Goal: Task Accomplishment & Management: Use online tool/utility

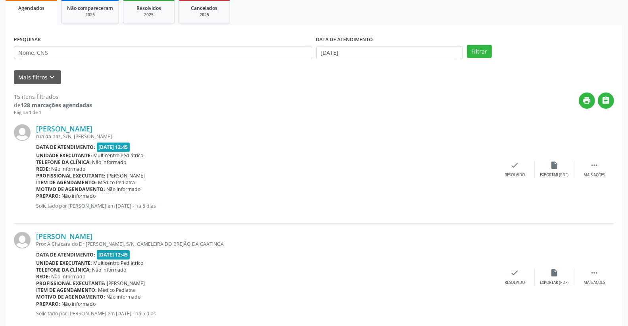
scroll to position [132, 0]
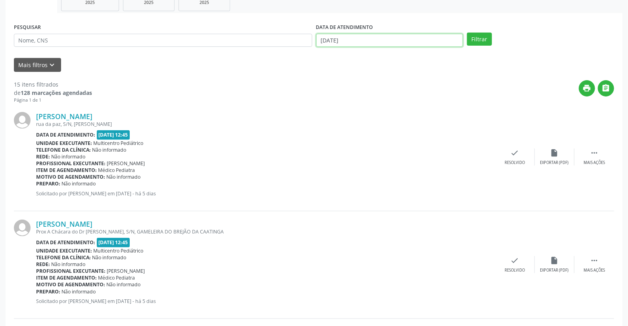
click at [351, 40] on input "[DATE]" at bounding box center [389, 40] width 147 height 13
click at [267, 81] on div "print " at bounding box center [353, 91] width 522 height 23
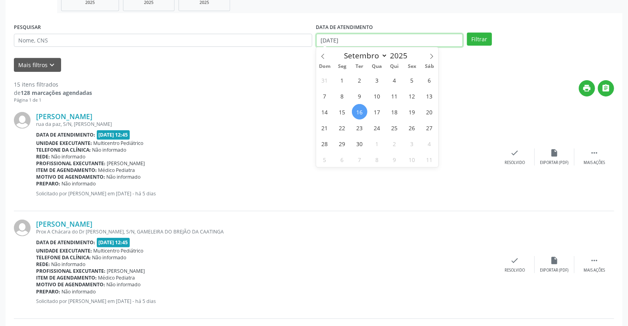
click at [356, 38] on input "[DATE]" at bounding box center [389, 40] width 147 height 13
click at [378, 110] on span "17" at bounding box center [376, 111] width 15 height 15
type input "[DATE]"
click at [378, 112] on span "17" at bounding box center [376, 111] width 15 height 15
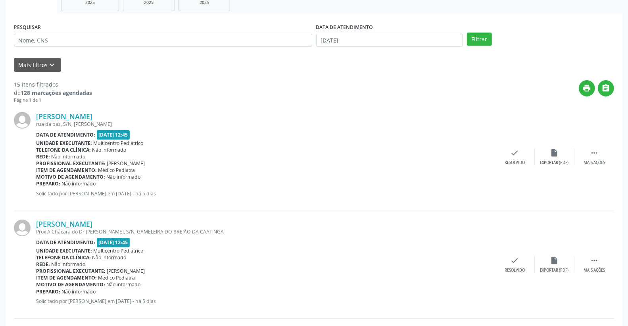
click at [378, 112] on div "[PERSON_NAME]" at bounding box center [265, 116] width 459 height 9
click at [92, 40] on input "text" at bounding box center [163, 40] width 298 height 13
type input "maria eleny"
drag, startPoint x: 109, startPoint y: 38, endPoint x: 1, endPoint y: 35, distance: 107.6
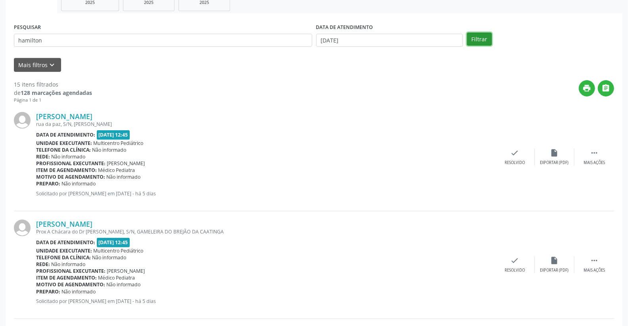
click at [484, 40] on button "Filtrar" at bounding box center [479, 39] width 25 height 13
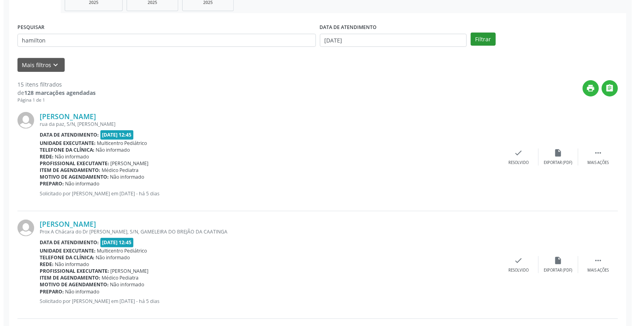
scroll to position [0, 0]
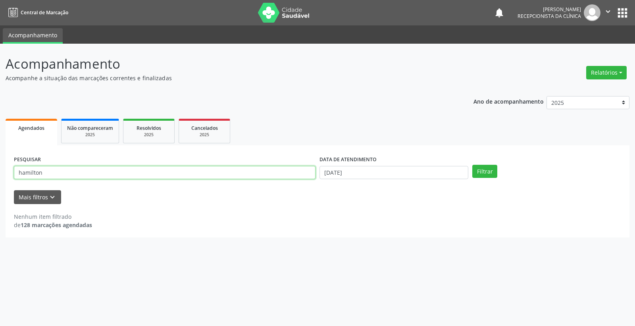
click at [200, 173] on input "hamilton" at bounding box center [165, 172] width 302 height 13
type input "hamilton caribe"
click at [481, 169] on button "Filtrar" at bounding box center [484, 171] width 25 height 13
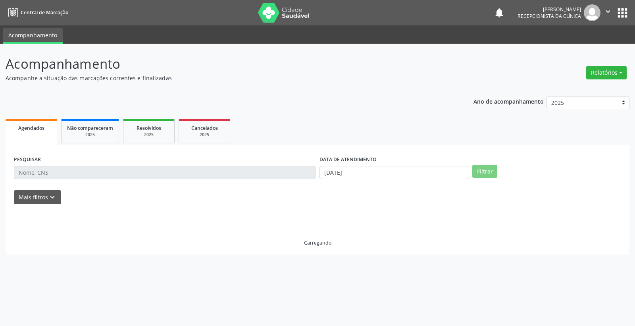
select select "8"
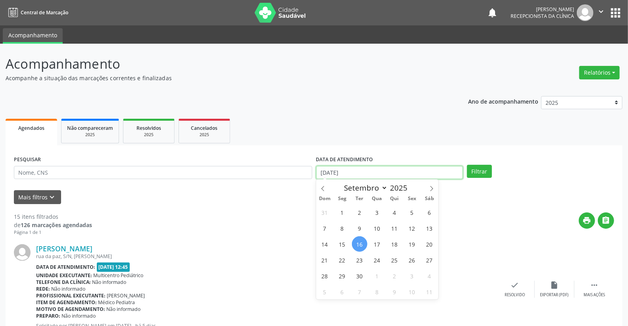
click at [351, 169] on input "[DATE]" at bounding box center [389, 172] width 147 height 13
click at [375, 244] on span "17" at bounding box center [376, 243] width 15 height 15
type input "[DATE]"
click at [375, 244] on span "17" at bounding box center [376, 243] width 15 height 15
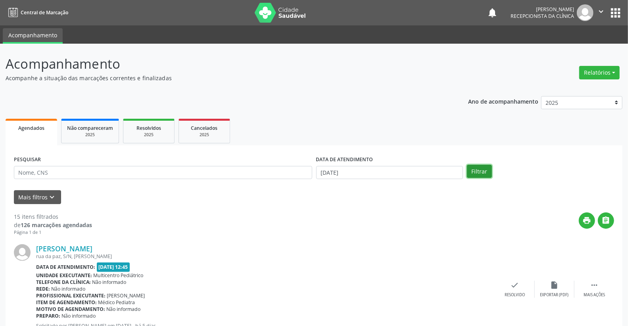
click at [482, 171] on button "Filtrar" at bounding box center [479, 171] width 25 height 13
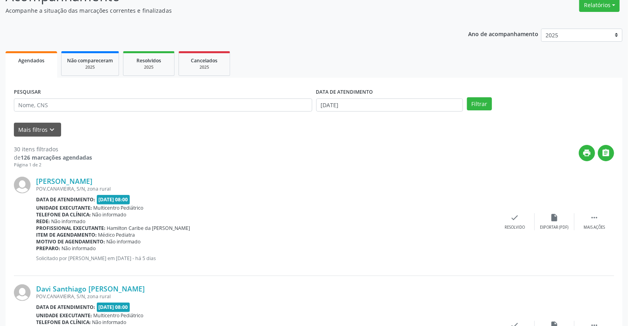
scroll to position [60, 0]
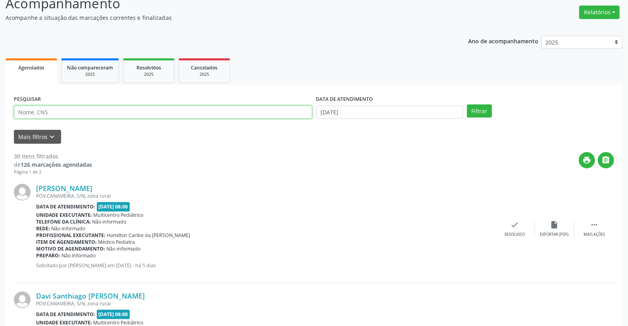
click at [50, 112] on input "text" at bounding box center [163, 112] width 298 height 13
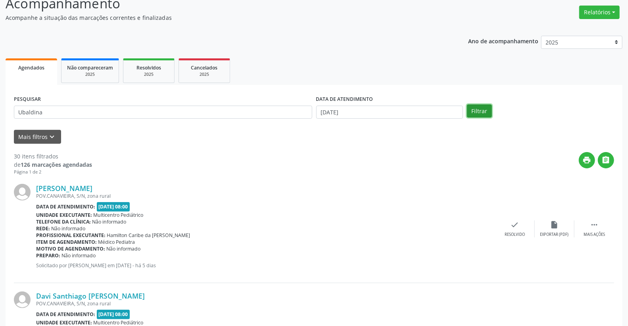
click at [481, 113] on button "Filtrar" at bounding box center [479, 110] width 25 height 13
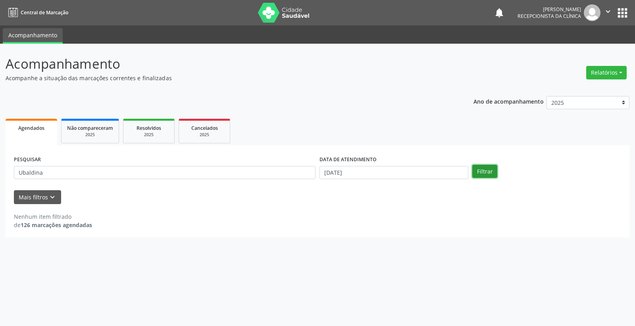
click at [485, 172] on button "Filtrar" at bounding box center [484, 171] width 25 height 13
click at [158, 172] on input "Ubaldina" at bounding box center [165, 172] width 302 height 13
type input "U"
type input "Ubaldina"
drag, startPoint x: 54, startPoint y: 172, endPoint x: 0, endPoint y: 162, distance: 54.6
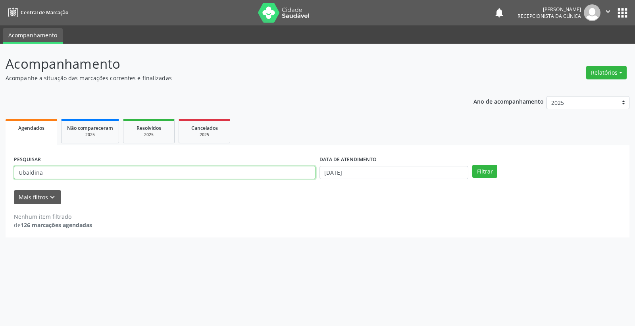
click at [0, 164] on div "Acompanhamento Acompanhe a situação das marcações correntes e finalizadas Relat…" at bounding box center [317, 185] width 635 height 282
click at [374, 176] on input "[DATE]" at bounding box center [393, 172] width 149 height 13
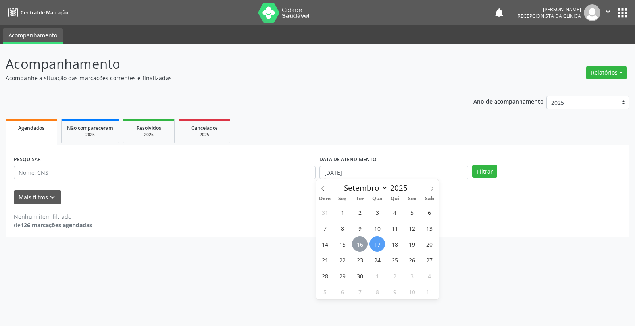
click at [359, 249] on span "16" at bounding box center [359, 243] width 15 height 15
type input "[DATE]"
click at [359, 249] on span "16" at bounding box center [359, 243] width 15 height 15
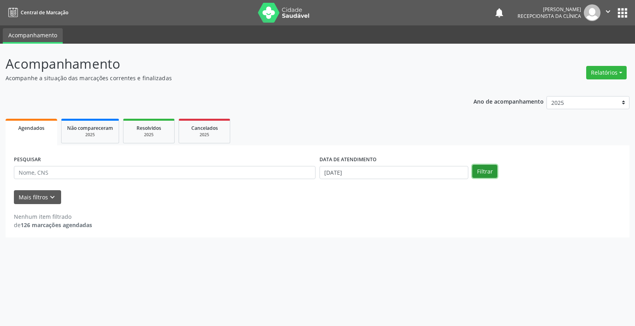
click at [475, 171] on button "Filtrar" at bounding box center [484, 171] width 25 height 13
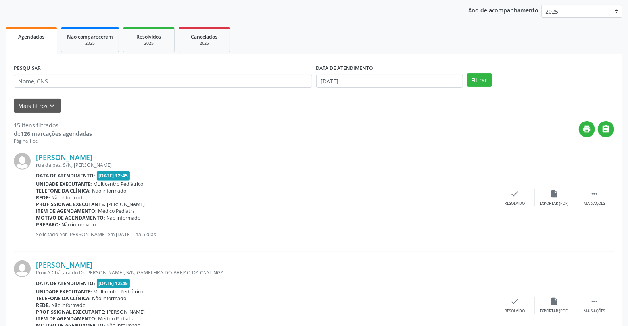
scroll to position [88, 0]
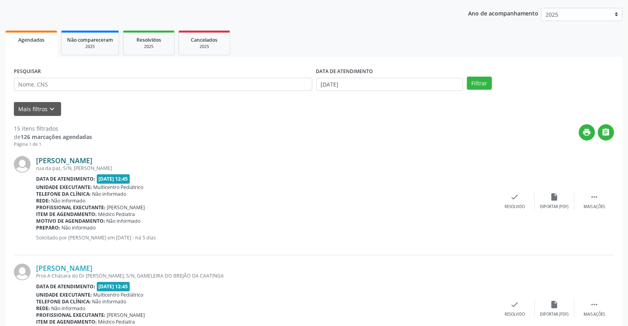
click at [92, 156] on link "[PERSON_NAME]" at bounding box center [64, 160] width 56 height 9
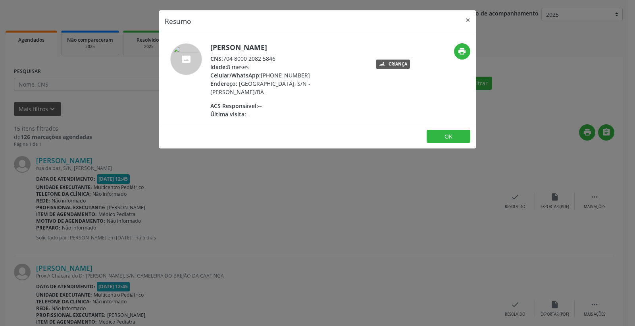
drag, startPoint x: 224, startPoint y: 57, endPoint x: 279, endPoint y: 56, distance: 54.8
click at [279, 56] on div "CNS: 704 8000 2082 5846" at bounding box center [287, 58] width 154 height 8
copy div "704 8000 2082 5846"
click at [465, 18] on button "×" at bounding box center [468, 19] width 16 height 19
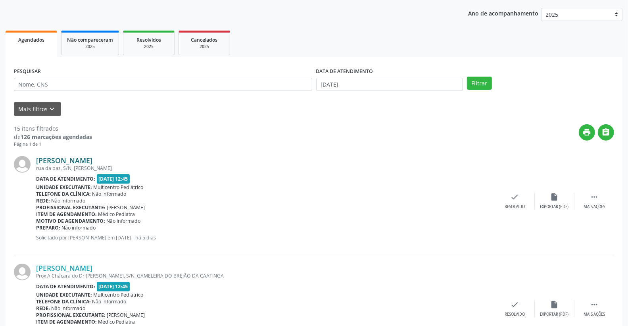
click at [71, 161] on link "[PERSON_NAME]" at bounding box center [64, 160] width 56 height 9
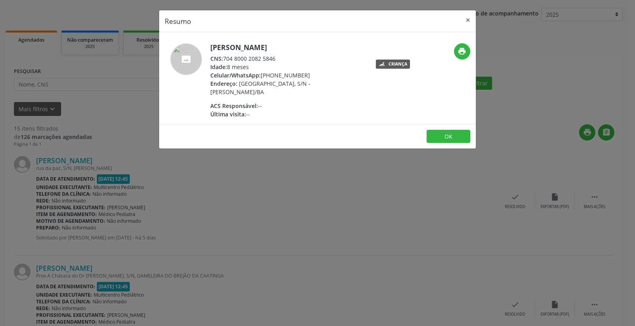
drag, startPoint x: 225, startPoint y: 58, endPoint x: 312, endPoint y: 44, distance: 88.4
click at [318, 43] on div "[PERSON_NAME] CNS: 704 8000 2082 5846 Idade: 8 meses Celular/WhatsApp: [PHONE_N…" at bounding box center [287, 80] width 154 height 75
click at [225, 58] on div "CNS: 704 8000 2082 5846" at bounding box center [287, 58] width 154 height 8
drag, startPoint x: 225, startPoint y: 56, endPoint x: 279, endPoint y: 54, distance: 54.8
click at [279, 54] on div "CNS: 704 8000 2082 5846" at bounding box center [287, 58] width 154 height 8
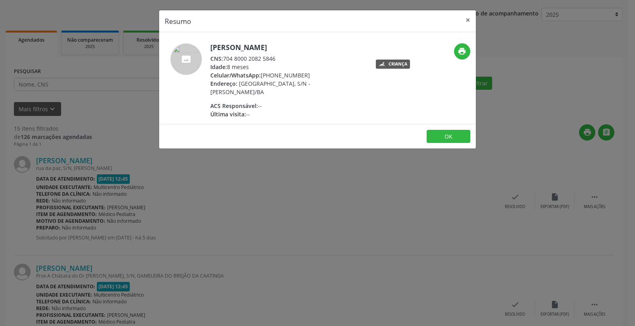
copy div "704 8000 2082 5846"
click at [471, 21] on button "×" at bounding box center [468, 19] width 16 height 19
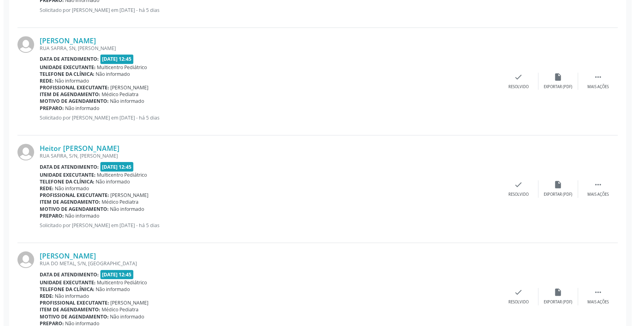
scroll to position [1537, 0]
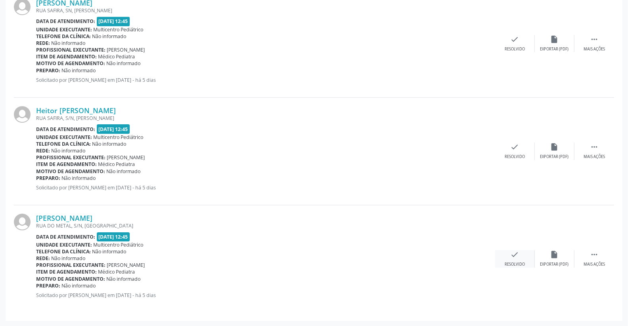
click at [511, 256] on icon "check" at bounding box center [515, 254] width 9 height 9
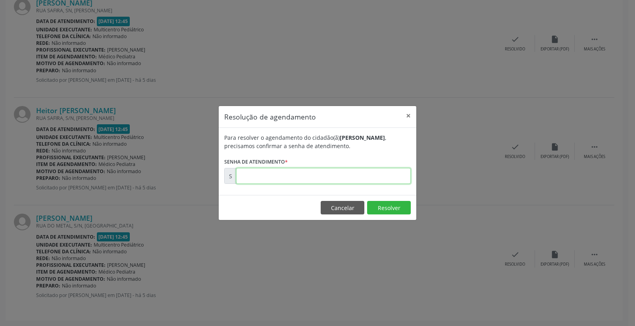
click at [391, 179] on input "text" at bounding box center [323, 176] width 175 height 16
type input "00176515"
click at [382, 208] on button "Resolver" at bounding box center [389, 207] width 44 height 13
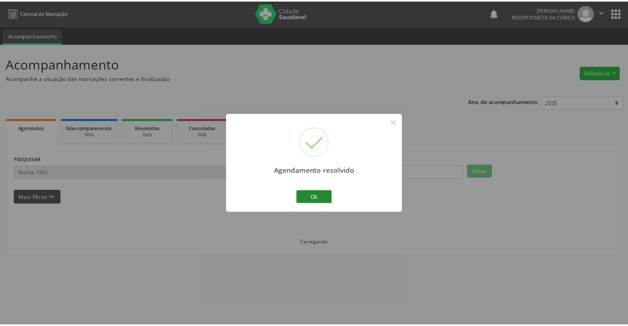
scroll to position [0, 0]
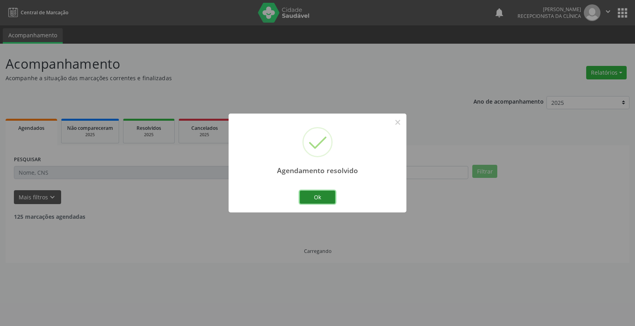
click at [321, 190] on button "Ok" at bounding box center [318, 196] width 36 height 13
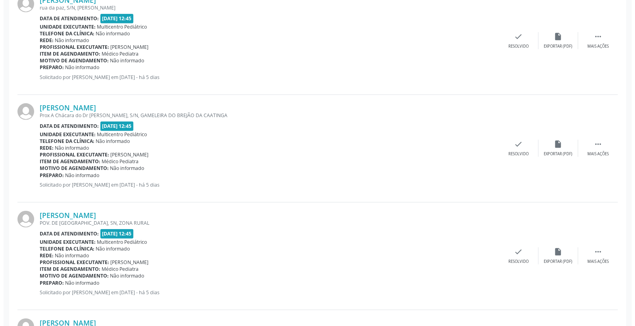
scroll to position [308, 0]
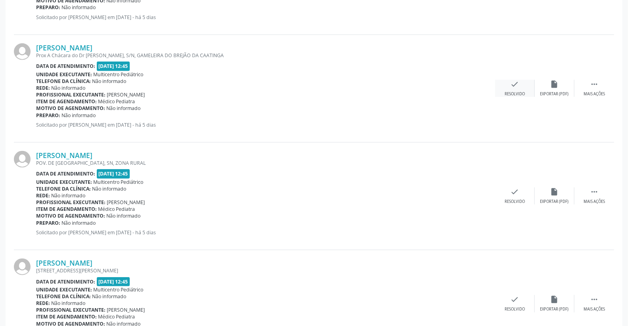
click at [514, 85] on icon "check" at bounding box center [515, 84] width 9 height 9
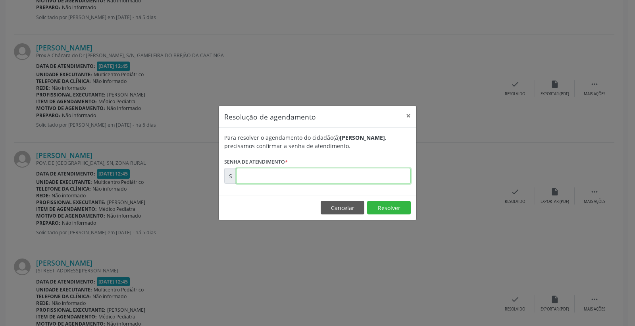
click at [370, 173] on input "text" at bounding box center [323, 176] width 175 height 16
type input "00176373"
drag, startPoint x: 385, startPoint y: 204, endPoint x: 381, endPoint y: 206, distance: 4.1
click at [383, 205] on button "Resolver" at bounding box center [389, 207] width 44 height 13
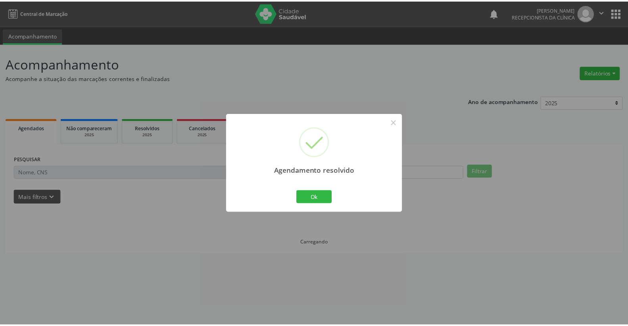
scroll to position [0, 0]
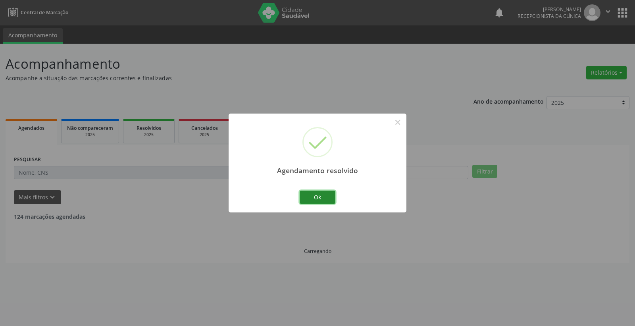
click at [323, 193] on button "Ok" at bounding box center [318, 196] width 36 height 13
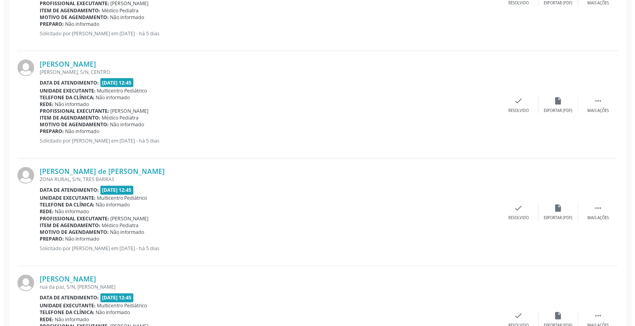
scroll to position [838, 0]
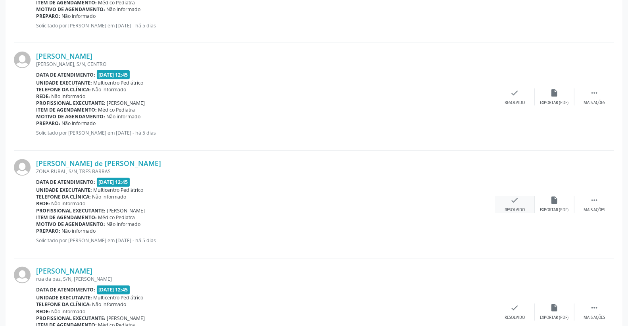
click at [516, 201] on icon "check" at bounding box center [515, 200] width 9 height 9
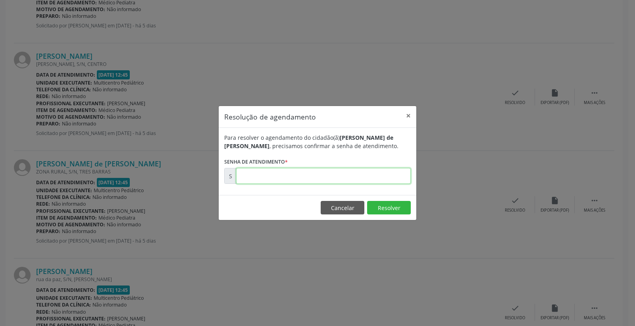
click at [376, 177] on input "text" at bounding box center [323, 176] width 175 height 16
type input "00176440"
click at [387, 212] on button "Resolver" at bounding box center [389, 207] width 44 height 13
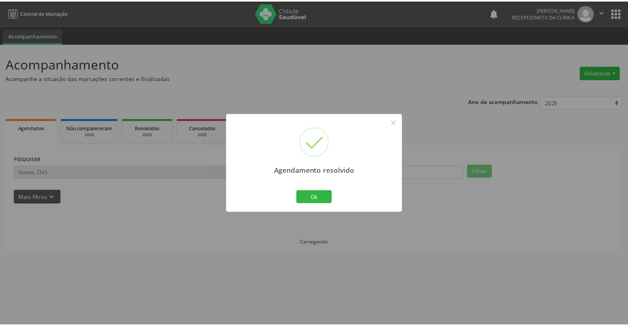
scroll to position [0, 0]
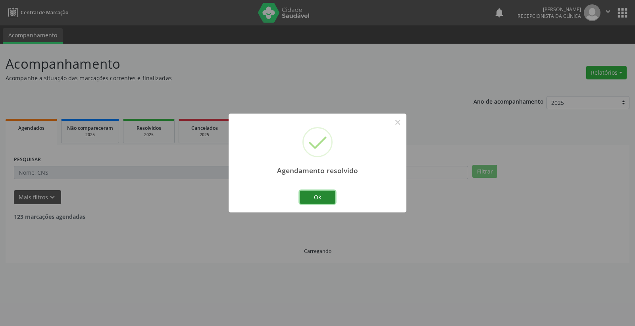
click at [326, 195] on button "Ok" at bounding box center [318, 196] width 36 height 13
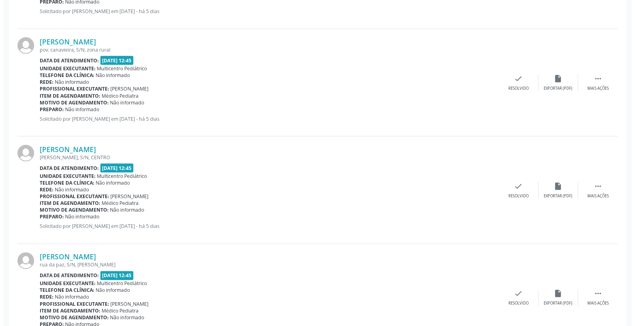
scroll to position [749, 0]
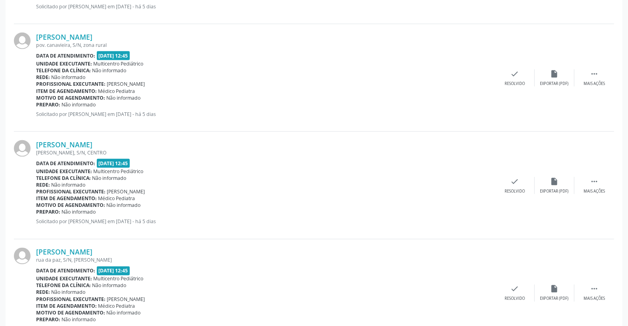
click at [521, 175] on div "[PERSON_NAME] [PERSON_NAME][GEOGRAPHIC_DATA], S/N, CENTRO Data de atendimento: …" at bounding box center [314, 186] width 600 height 108
click at [516, 180] on icon "check" at bounding box center [515, 181] width 9 height 9
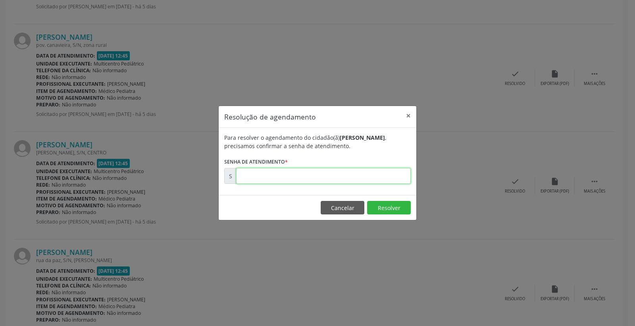
click at [376, 183] on input "text" at bounding box center [323, 176] width 175 height 16
type input "00176429"
click at [381, 205] on button "Resolver" at bounding box center [389, 207] width 44 height 13
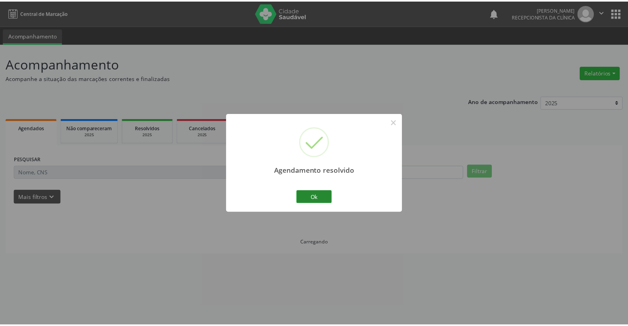
scroll to position [0, 0]
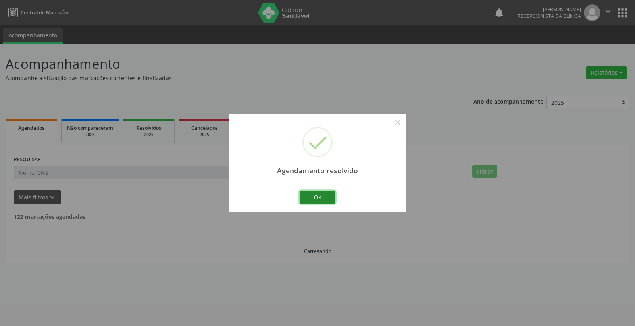
click at [308, 193] on button "Ok" at bounding box center [318, 196] width 36 height 13
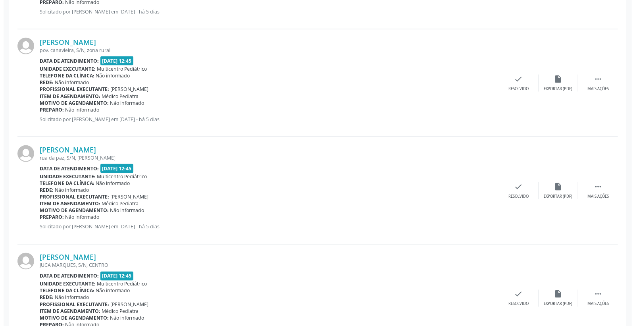
scroll to position [749, 0]
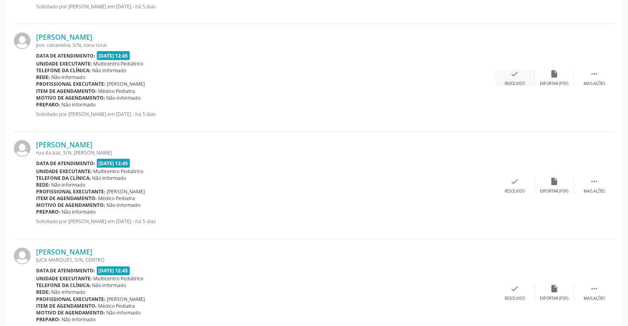
click at [512, 69] on icon "check" at bounding box center [515, 73] width 9 height 9
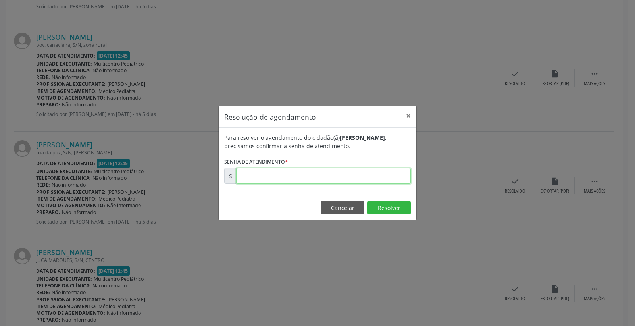
click at [380, 178] on input "text" at bounding box center [323, 176] width 175 height 16
type input "00176425"
click at [385, 210] on button "Resolver" at bounding box center [389, 207] width 44 height 13
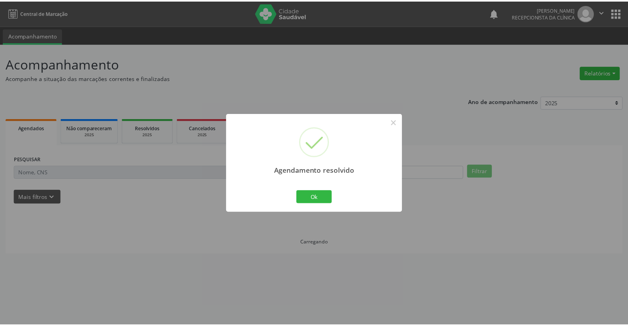
scroll to position [0, 0]
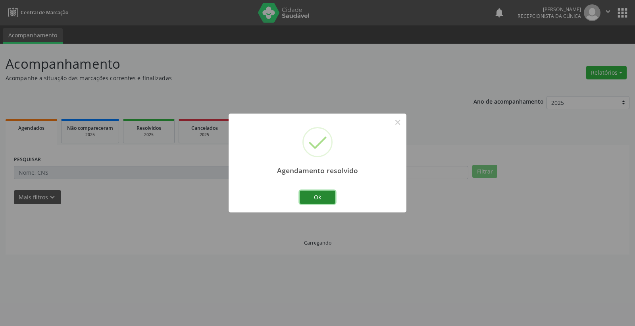
click at [323, 196] on button "Ok" at bounding box center [318, 196] width 36 height 13
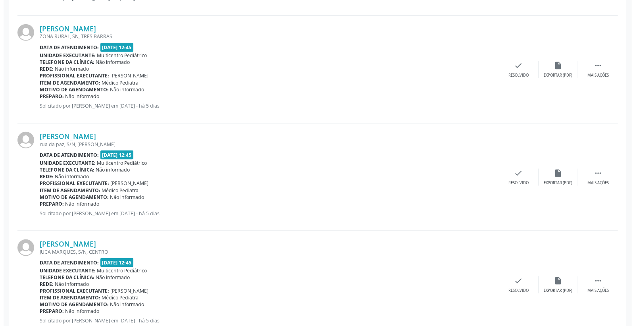
scroll to position [661, 0]
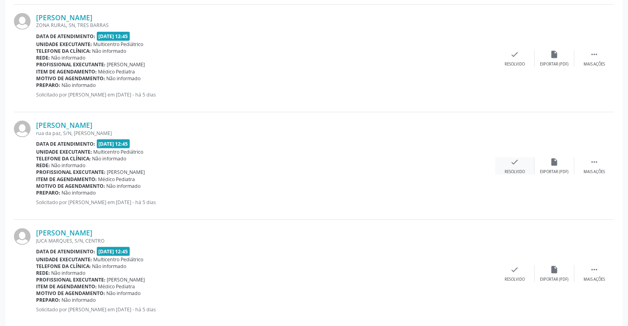
click at [516, 160] on icon "check" at bounding box center [515, 162] width 9 height 9
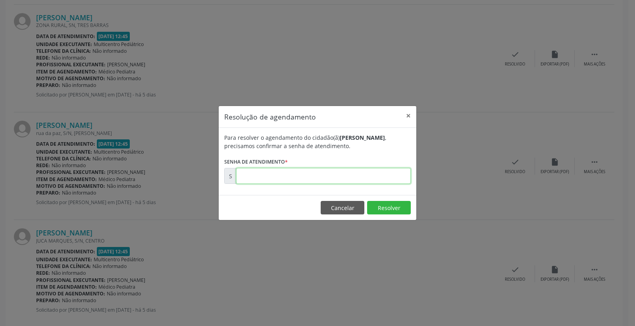
click at [387, 174] on input "text" at bounding box center [323, 176] width 175 height 16
type input "00176460"
click at [384, 207] on button "Resolver" at bounding box center [389, 207] width 44 height 13
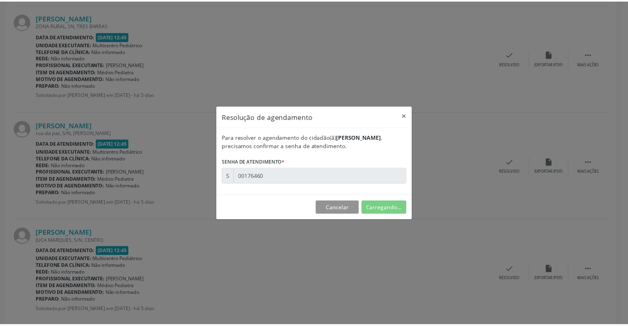
scroll to position [0, 0]
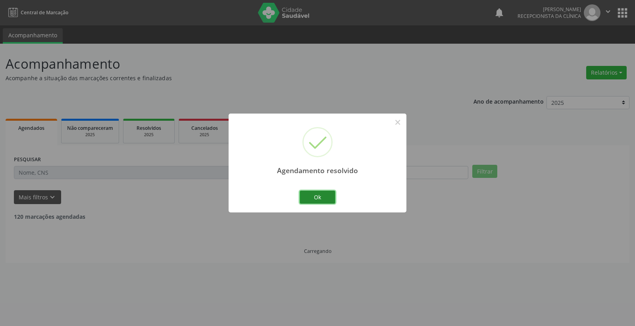
click at [323, 196] on button "Ok" at bounding box center [318, 196] width 36 height 13
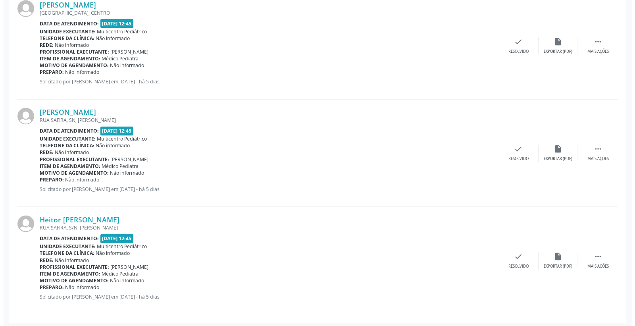
scroll to position [891, 0]
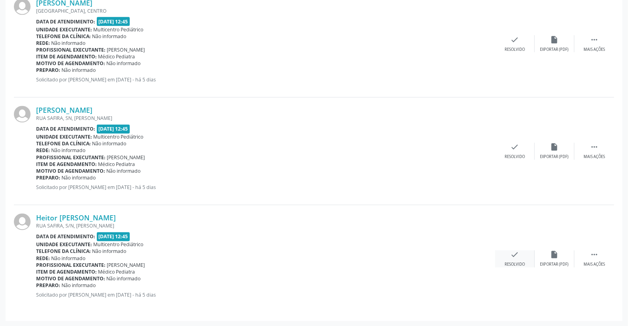
click at [514, 262] on div "Resolvido" at bounding box center [515, 265] width 20 height 6
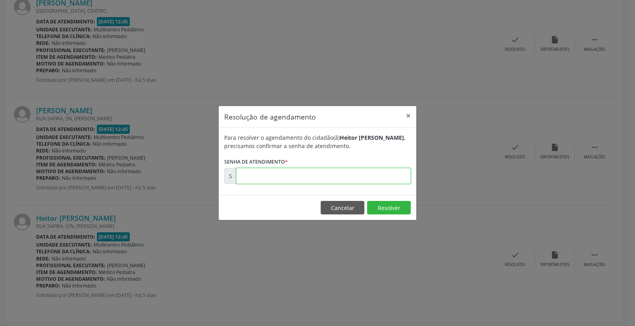
click at [363, 174] on input "text" at bounding box center [323, 176] width 175 height 16
type input "00176498"
click at [379, 204] on button "Resolver" at bounding box center [389, 207] width 44 height 13
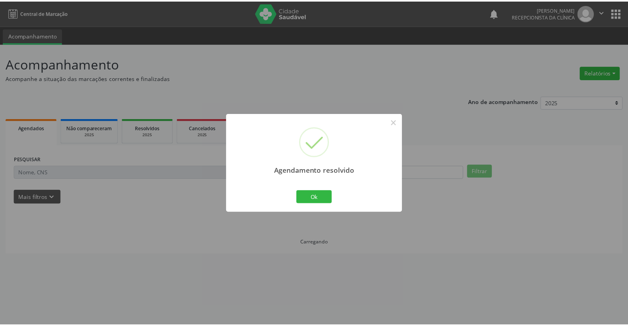
scroll to position [0, 0]
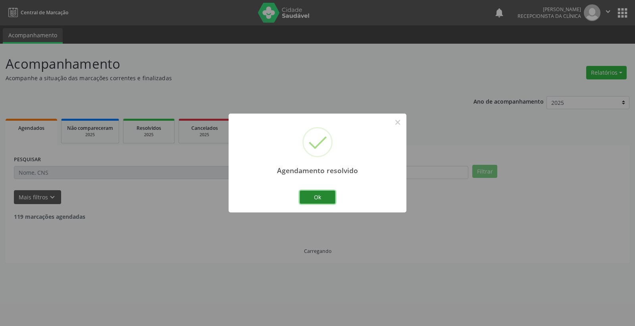
click at [329, 199] on button "Ok" at bounding box center [318, 196] width 36 height 13
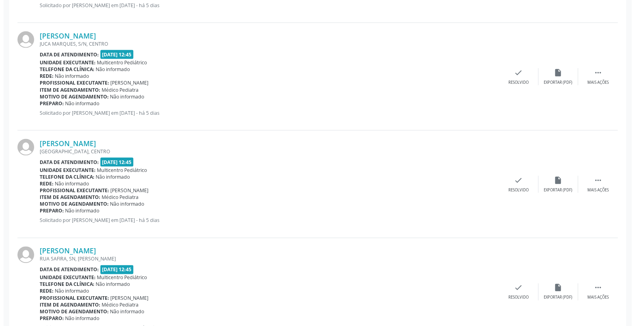
scroll to position [783, 0]
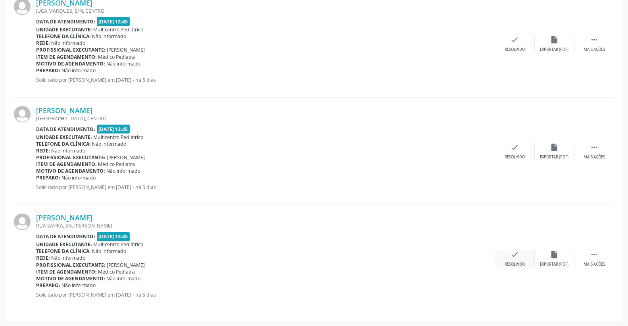
click at [520, 257] on div "check Resolvido" at bounding box center [515, 258] width 40 height 17
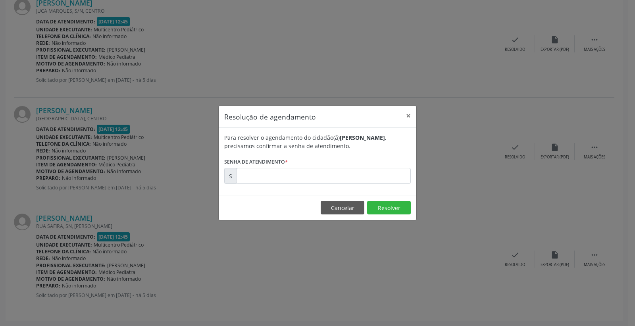
drag, startPoint x: 369, startPoint y: 187, endPoint x: 363, endPoint y: 179, distance: 9.9
click at [364, 182] on div "Para resolver o agendamento do cidadão(ã) [PERSON_NAME] , precisamos confirmar …" at bounding box center [318, 161] width 198 height 67
click at [363, 179] on input "text" at bounding box center [323, 176] width 175 height 16
click at [352, 175] on input "text" at bounding box center [323, 176] width 175 height 16
type input "00176494"
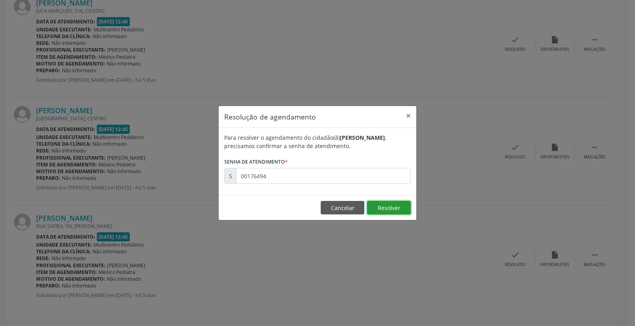
click at [393, 211] on button "Resolver" at bounding box center [389, 207] width 44 height 13
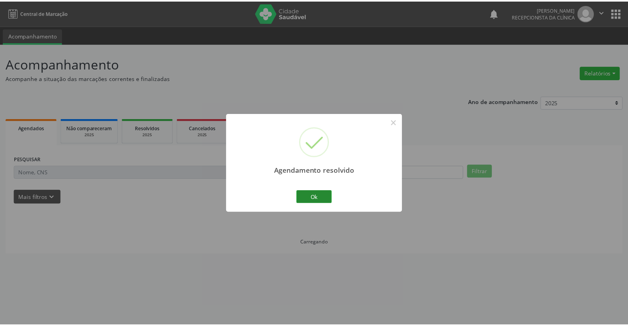
scroll to position [0, 0]
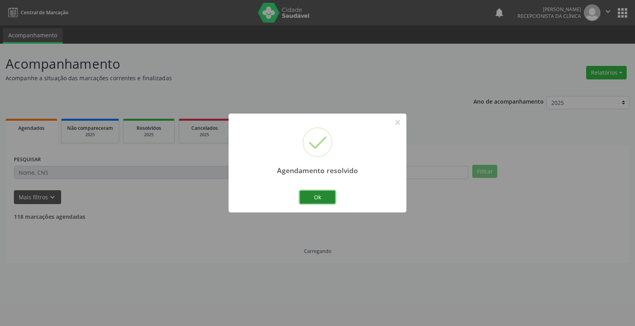
click at [327, 196] on button "Ok" at bounding box center [318, 196] width 36 height 13
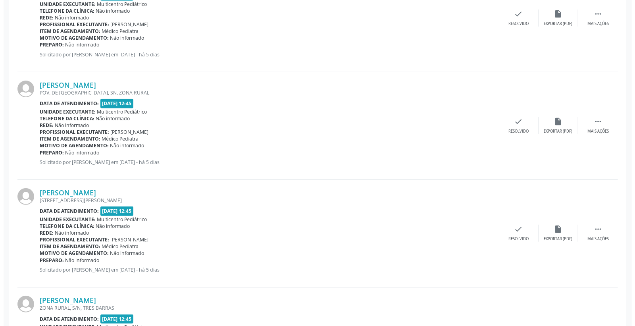
scroll to position [352, 0]
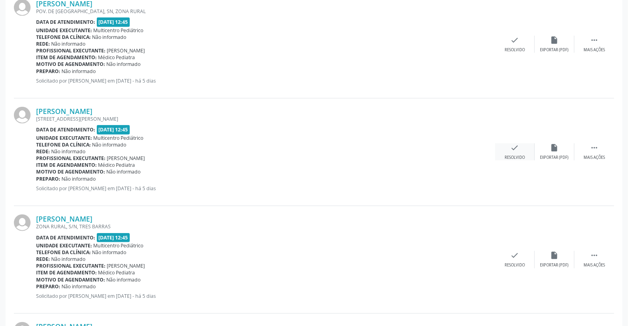
click at [518, 143] on icon "check" at bounding box center [515, 147] width 9 height 9
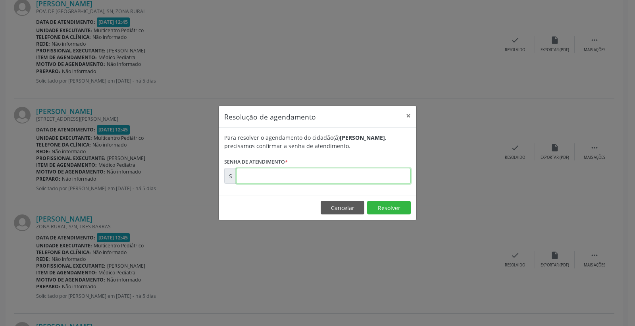
click at [383, 172] on input "text" at bounding box center [323, 176] width 175 height 16
type input "00176394"
click at [391, 205] on button "Resolver" at bounding box center [389, 207] width 44 height 13
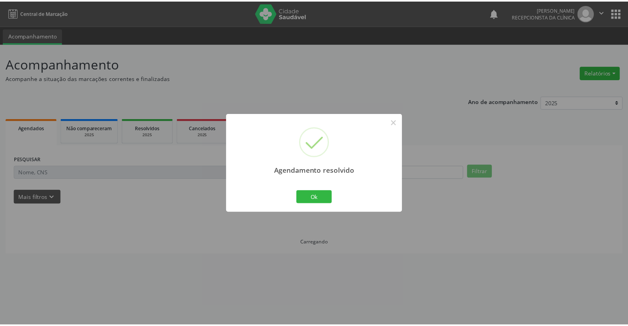
scroll to position [0, 0]
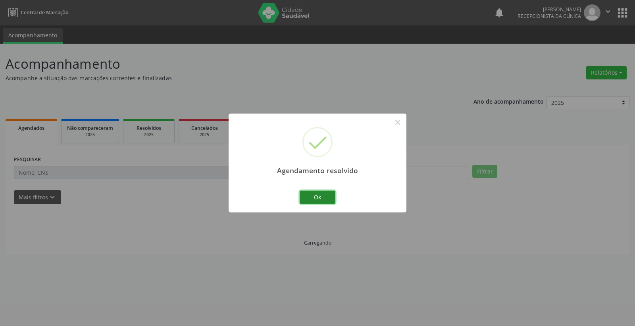
drag, startPoint x: 316, startPoint y: 196, endPoint x: 321, endPoint y: 200, distance: 7.0
click at [319, 198] on button "Ok" at bounding box center [318, 196] width 36 height 13
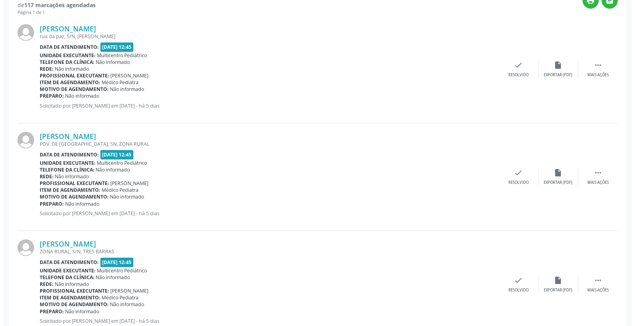
scroll to position [220, 0]
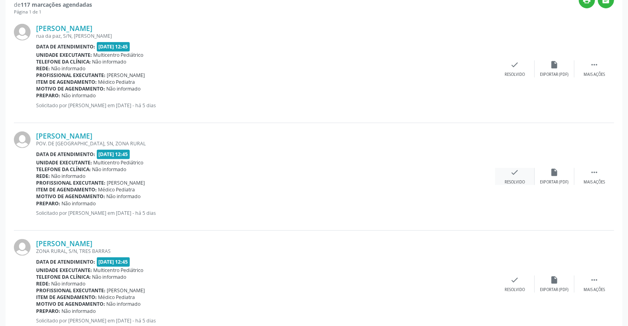
click at [525, 175] on div "check Resolvido" at bounding box center [515, 176] width 40 height 17
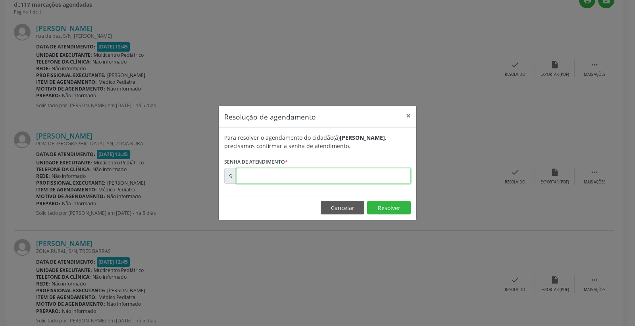
drag, startPoint x: 382, startPoint y: 171, endPoint x: 387, endPoint y: 171, distance: 5.6
click at [382, 171] on input "text" at bounding box center [323, 176] width 175 height 16
type input "00176381"
click at [371, 215] on footer "Cancelar Resolver" at bounding box center [318, 207] width 198 height 25
click at [378, 211] on button "Resolver" at bounding box center [389, 207] width 44 height 13
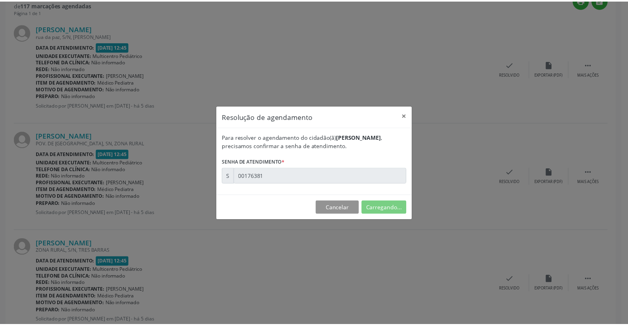
scroll to position [0, 0]
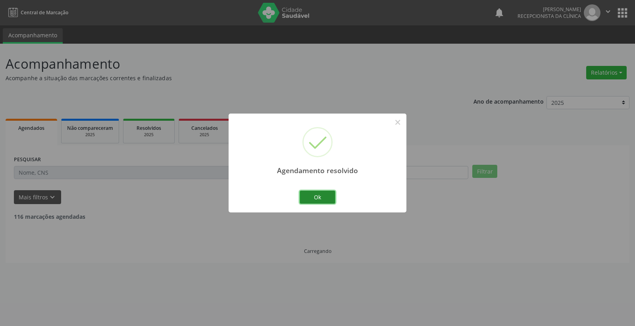
click at [320, 197] on button "Ok" at bounding box center [318, 196] width 36 height 13
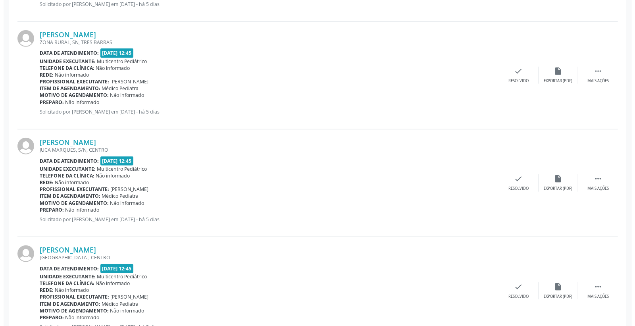
scroll to position [461, 0]
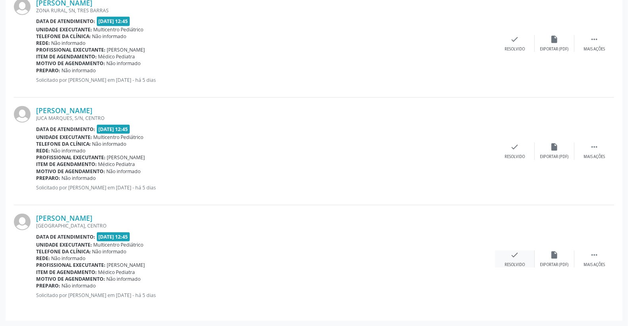
click at [520, 256] on div "check Resolvido" at bounding box center [515, 258] width 40 height 17
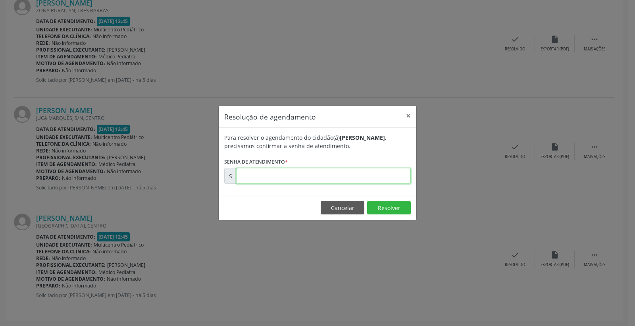
click at [382, 173] on input "text" at bounding box center [323, 176] width 175 height 16
type input "00176465"
click at [387, 203] on button "Resolver" at bounding box center [389, 207] width 44 height 13
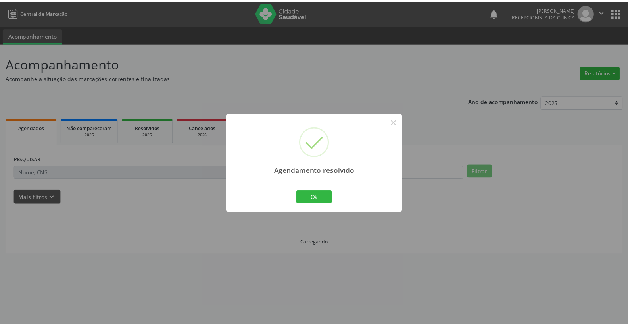
scroll to position [0, 0]
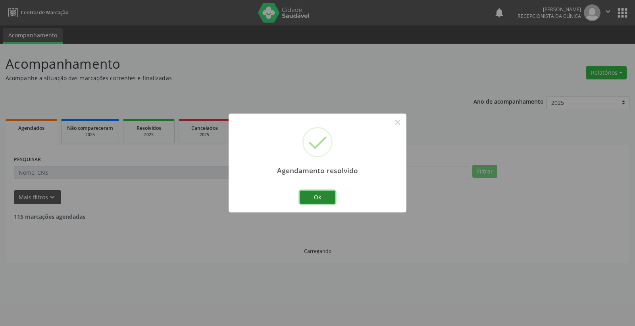
click at [330, 195] on button "Ok" at bounding box center [318, 196] width 36 height 13
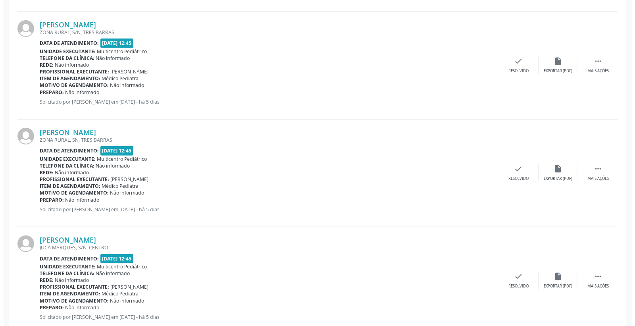
scroll to position [353, 0]
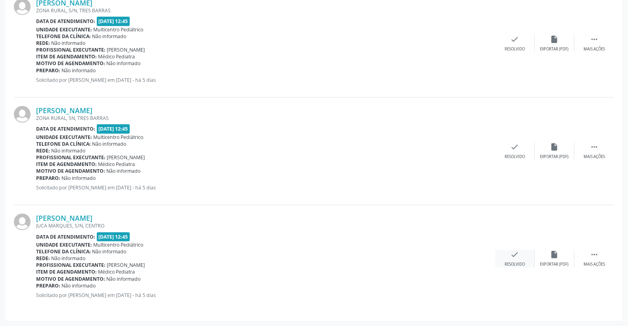
click at [515, 252] on icon "check" at bounding box center [515, 254] width 9 height 9
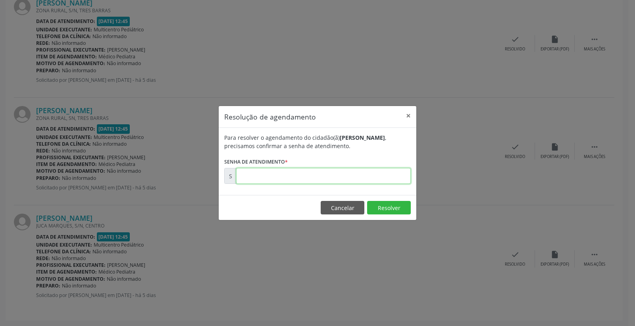
click at [386, 179] on input "text" at bounding box center [323, 176] width 175 height 16
type input "00176464"
click at [386, 205] on button "Resolver" at bounding box center [389, 207] width 44 height 13
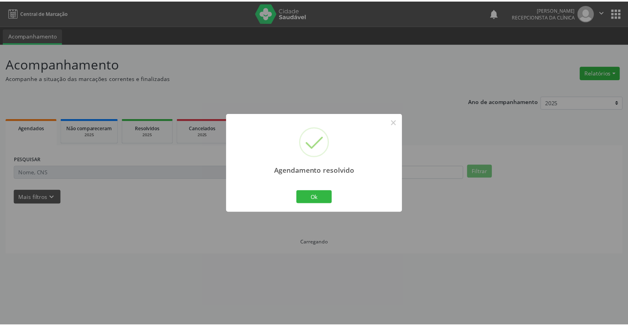
scroll to position [0, 0]
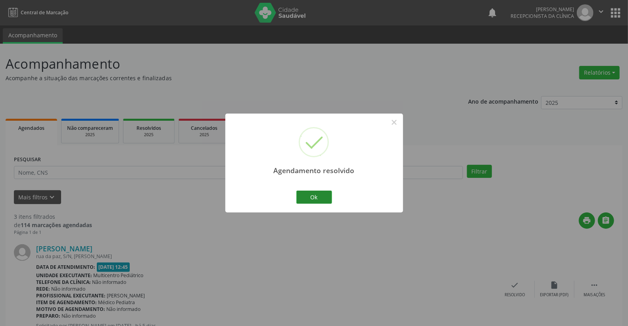
drag, startPoint x: 294, startPoint y: 202, endPoint x: 326, endPoint y: 197, distance: 32.6
click at [299, 202] on div "Agendamento resolvido × Ok Cancel" at bounding box center [314, 163] width 178 height 99
click at [326, 197] on button "Ok" at bounding box center [314, 196] width 36 height 13
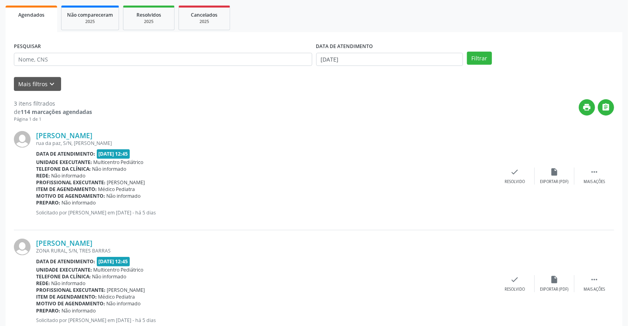
scroll to position [245, 0]
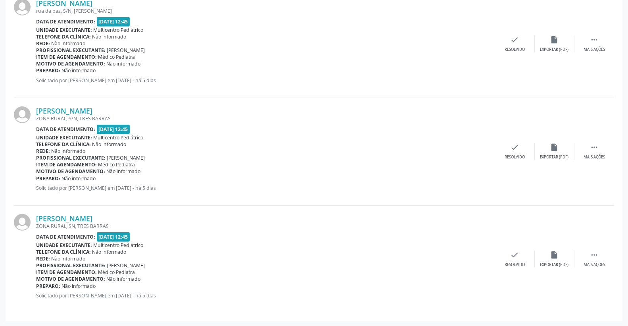
click at [76, 105] on div "[PERSON_NAME] ZONA RURAL, S/N, [GEOGRAPHIC_DATA] Data de atendimento: [DATE] 12…" at bounding box center [314, 152] width 600 height 108
click at [78, 108] on link "[PERSON_NAME]" at bounding box center [64, 110] width 56 height 9
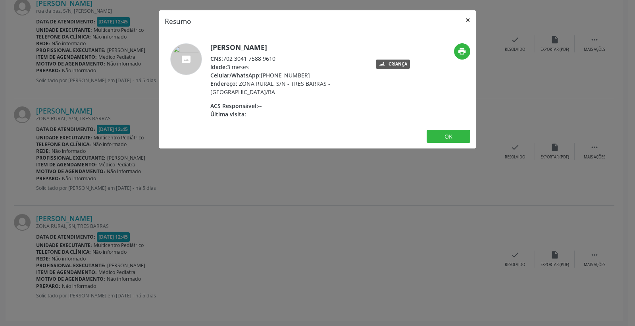
click at [469, 14] on button "×" at bounding box center [468, 19] width 16 height 19
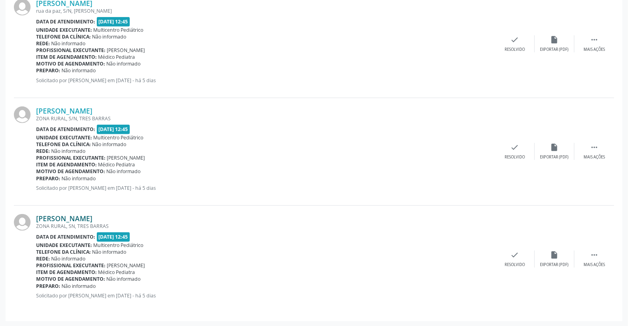
click at [82, 219] on link "[PERSON_NAME]" at bounding box center [64, 218] width 56 height 9
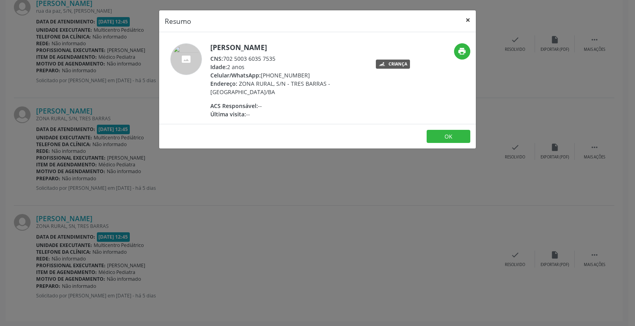
click at [468, 17] on button "×" at bounding box center [468, 19] width 16 height 19
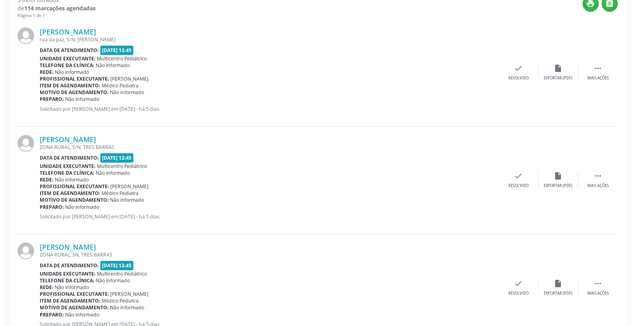
scroll to position [201, 0]
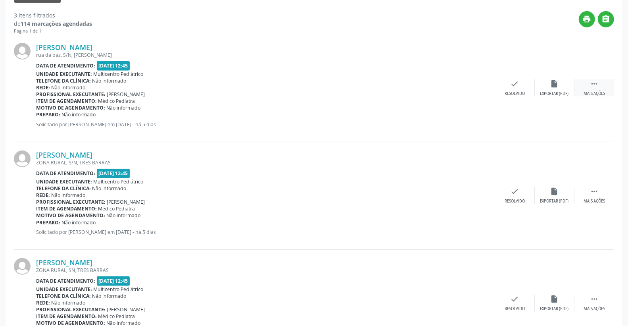
click at [594, 85] on icon "" at bounding box center [594, 83] width 9 height 9
click at [473, 85] on icon "print" at bounding box center [475, 83] width 9 height 9
click at [478, 83] on icon "print" at bounding box center [475, 83] width 9 height 9
click at [397, 79] on icon "check" at bounding box center [396, 83] width 9 height 9
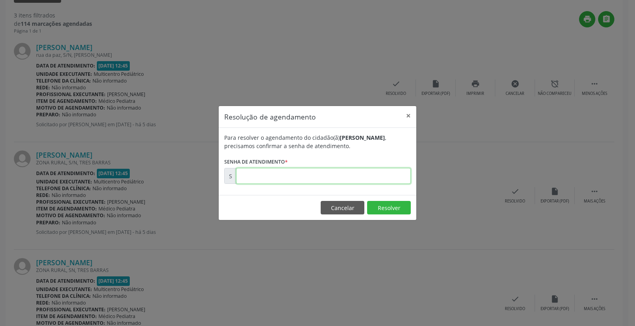
paste input "00176252"
type input "00176252"
click at [390, 203] on button "Resolver" at bounding box center [389, 207] width 44 height 13
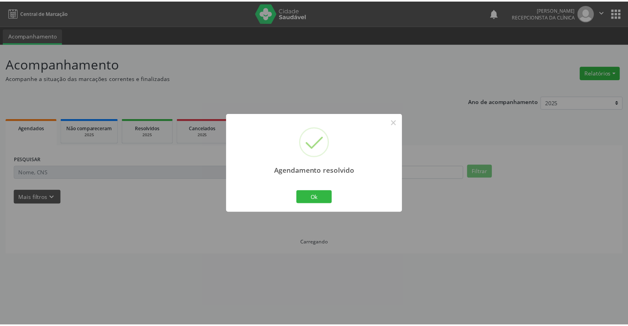
scroll to position [0, 0]
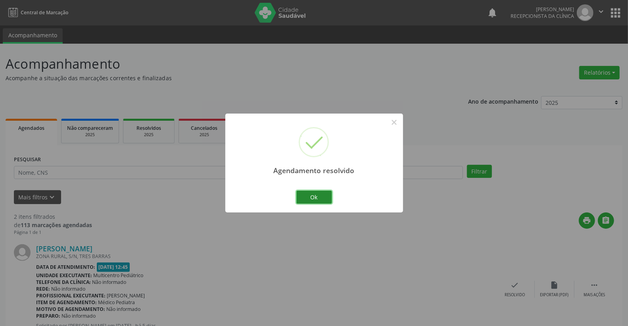
click at [329, 201] on button "Ok" at bounding box center [314, 196] width 36 height 13
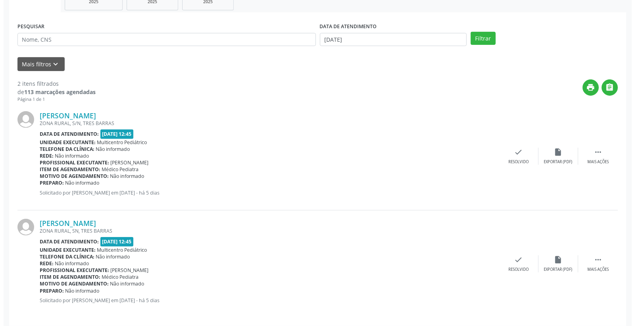
scroll to position [138, 0]
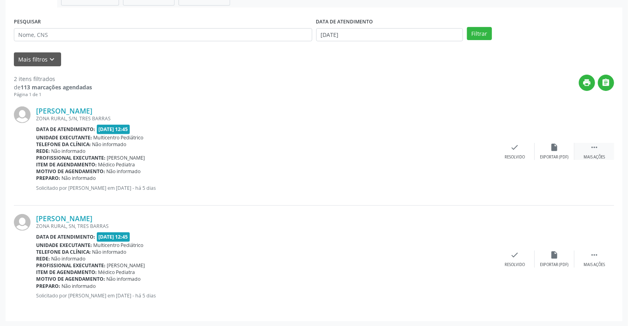
click at [597, 148] on icon "" at bounding box center [594, 147] width 9 height 9
click at [597, 256] on icon "" at bounding box center [594, 254] width 9 height 9
click at [479, 254] on icon "print" at bounding box center [475, 254] width 9 height 9
click at [394, 253] on icon "check" at bounding box center [396, 254] width 9 height 9
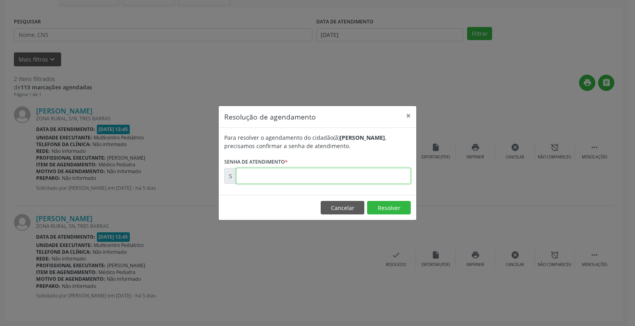
paste input "00176423"
type input "00176423"
click at [390, 208] on button "Resolver" at bounding box center [389, 207] width 44 height 13
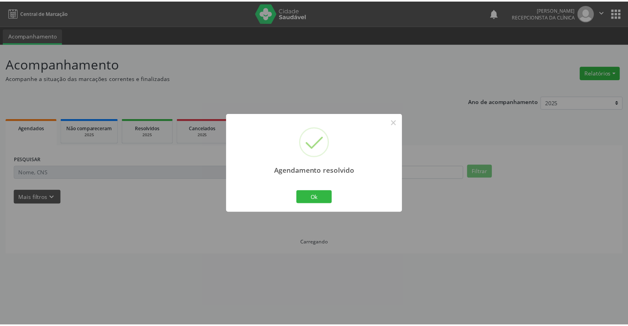
scroll to position [0, 0]
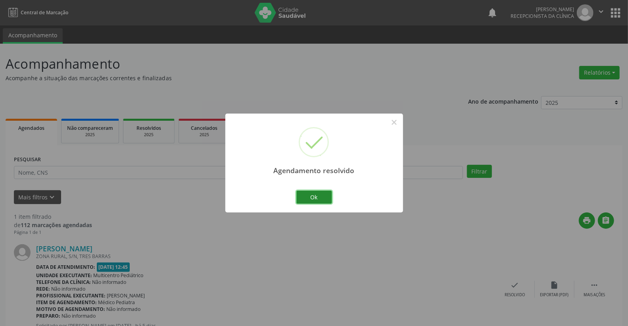
click at [317, 199] on button "Ok" at bounding box center [314, 196] width 36 height 13
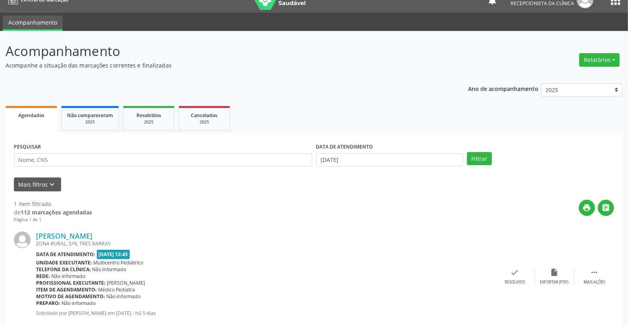
scroll to position [30, 0]
